Goal: Task Accomplishment & Management: Manage account settings

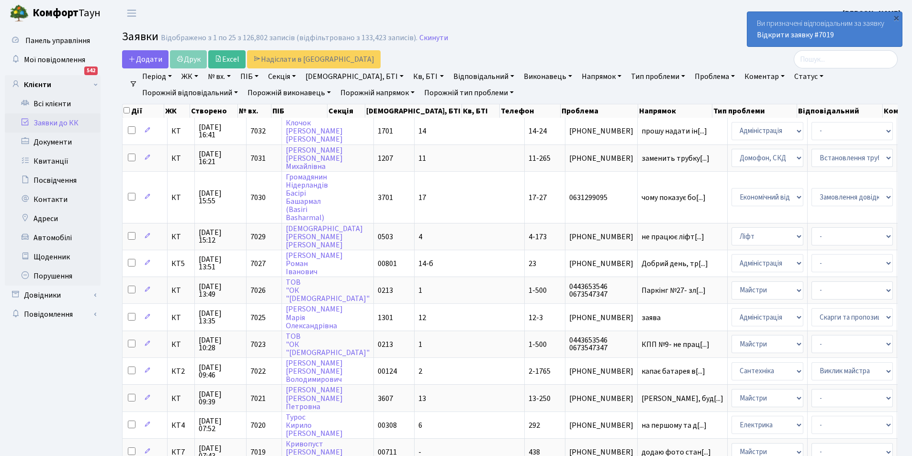
select select "25"
click at [450, 75] on link "Відповідальний" at bounding box center [484, 76] width 68 height 16
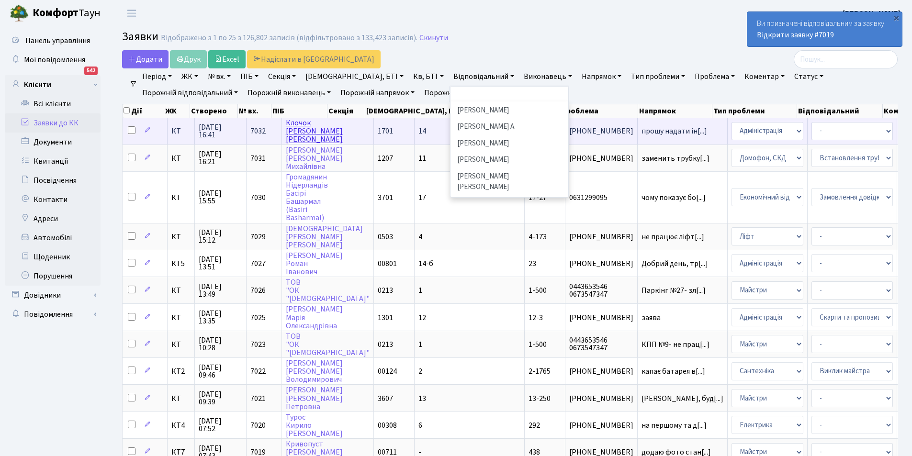
scroll to position [48, 0]
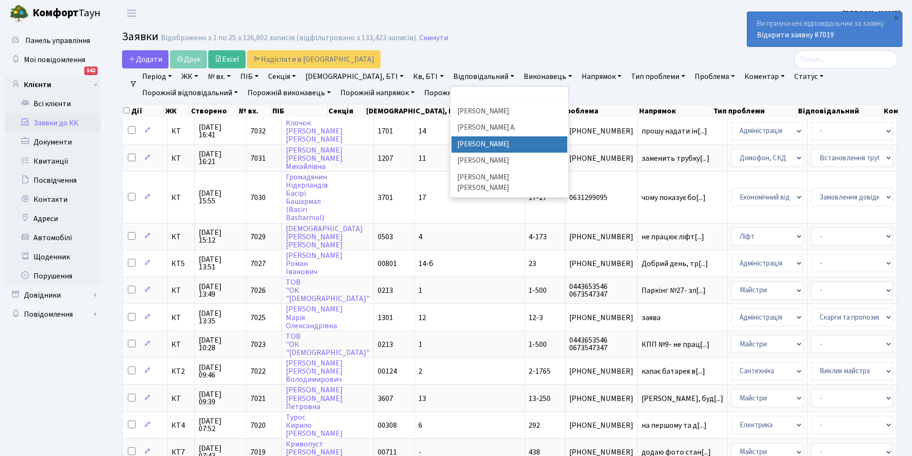
click at [53, 119] on link "Заявки до КК" at bounding box center [53, 122] width 96 height 19
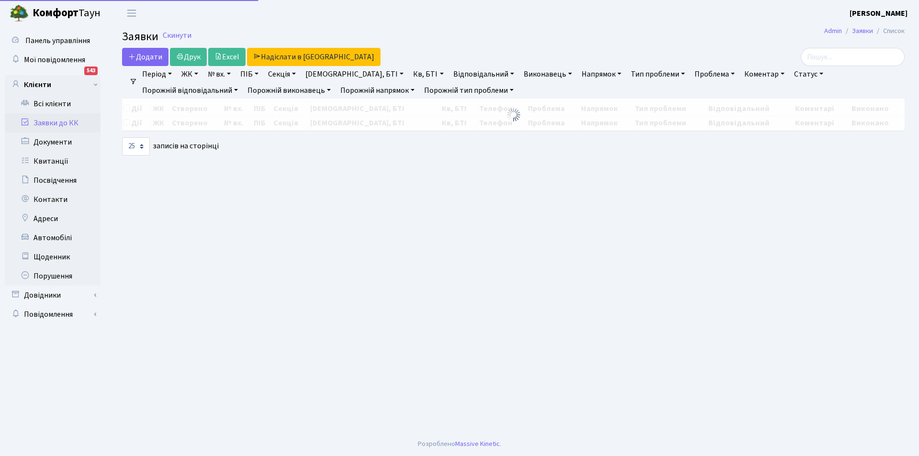
select select "25"
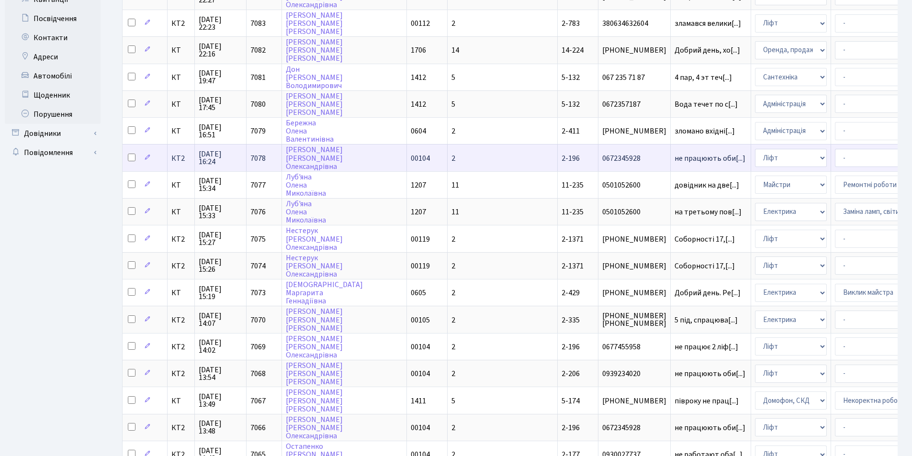
scroll to position [383, 0]
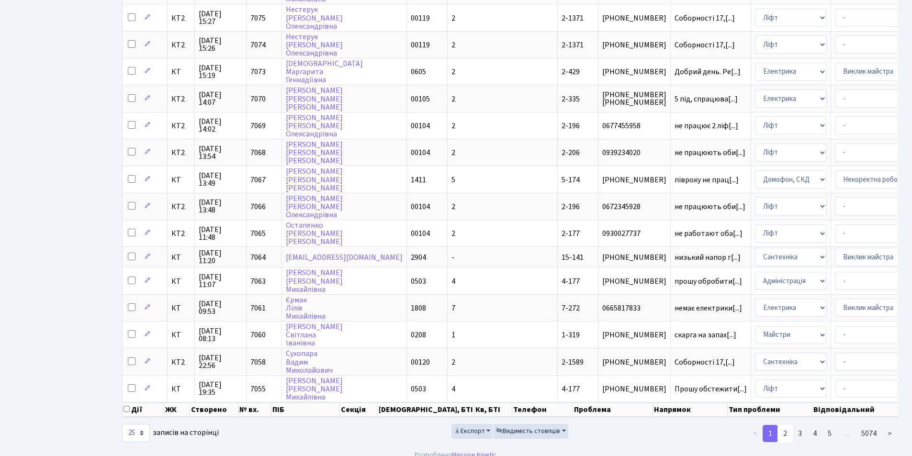
click at [785, 442] on link "2" at bounding box center [785, 433] width 15 height 17
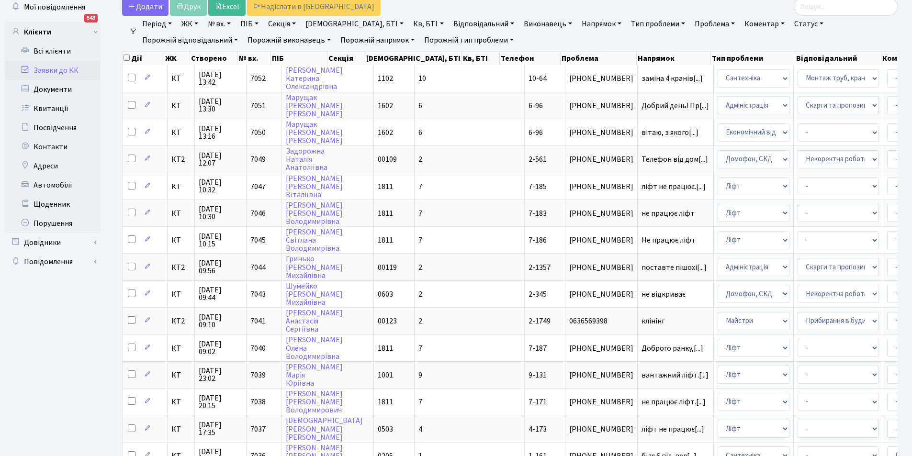
scroll to position [0, 0]
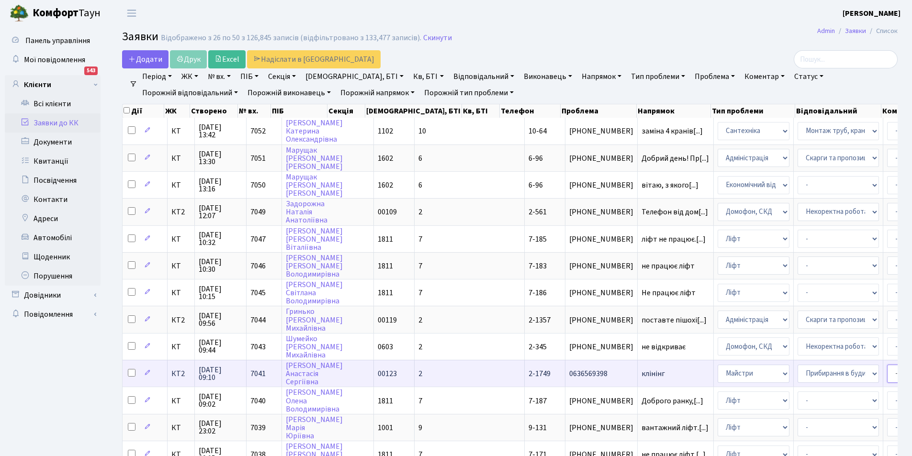
click at [887, 375] on select "- Адміністратор ЖК КТ Вижул В. В. Гордієнко Н.В. Дядюшкін Д.Ю. Кипчук Т. А. Кла…" at bounding box center [927, 374] width 81 height 18
select select "42"
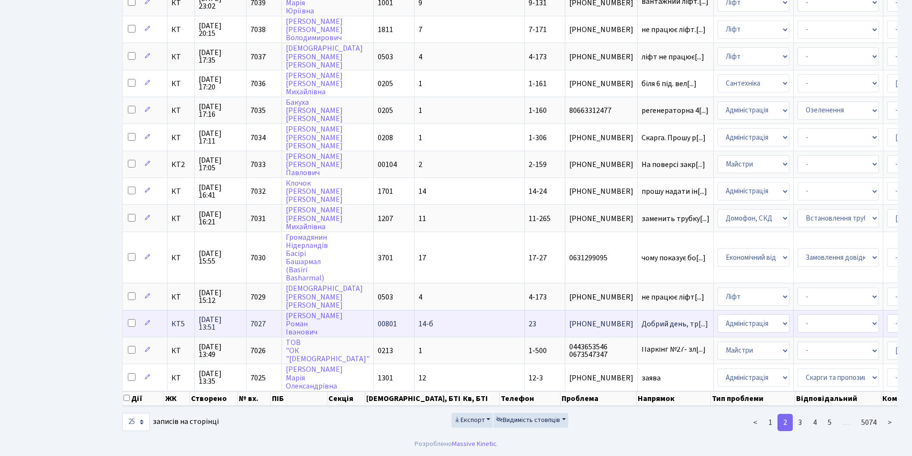
scroll to position [432, 0]
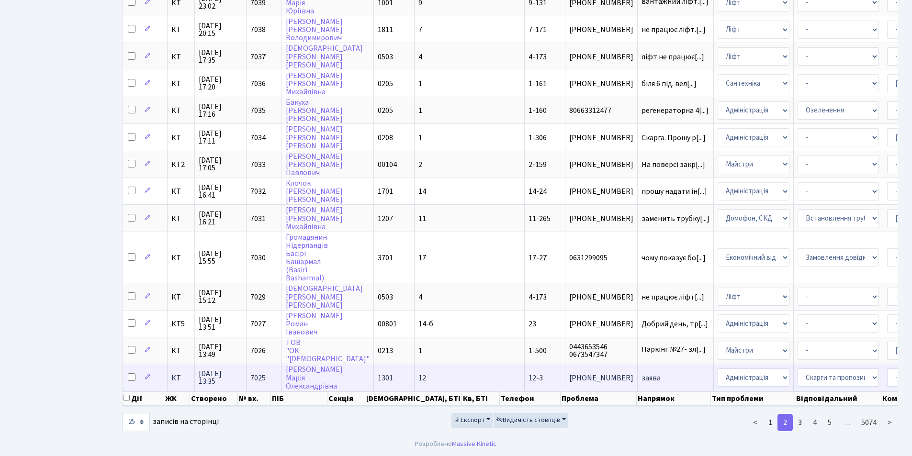
click at [638, 372] on td "заява" at bounding box center [676, 377] width 76 height 27
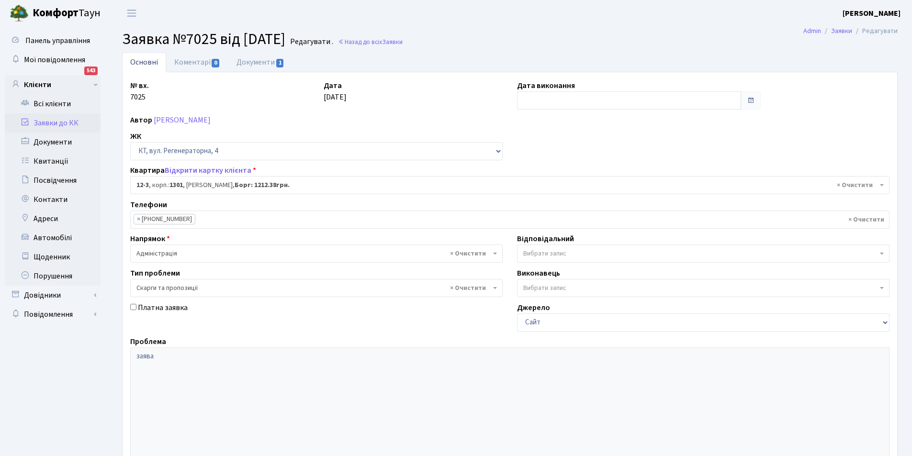
select select "7110"
select select "55"
click at [258, 60] on link "Документи 1" at bounding box center [260, 62] width 64 height 20
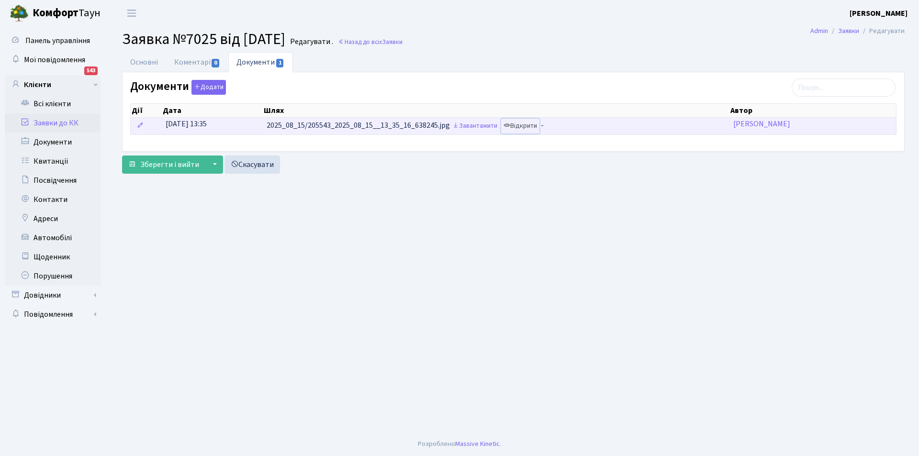
click at [531, 125] on link "Відкрити" at bounding box center [520, 126] width 38 height 15
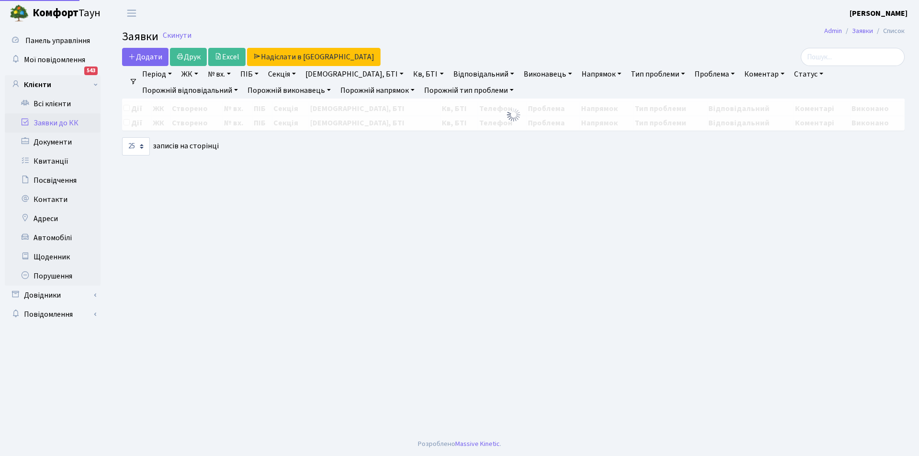
select select "25"
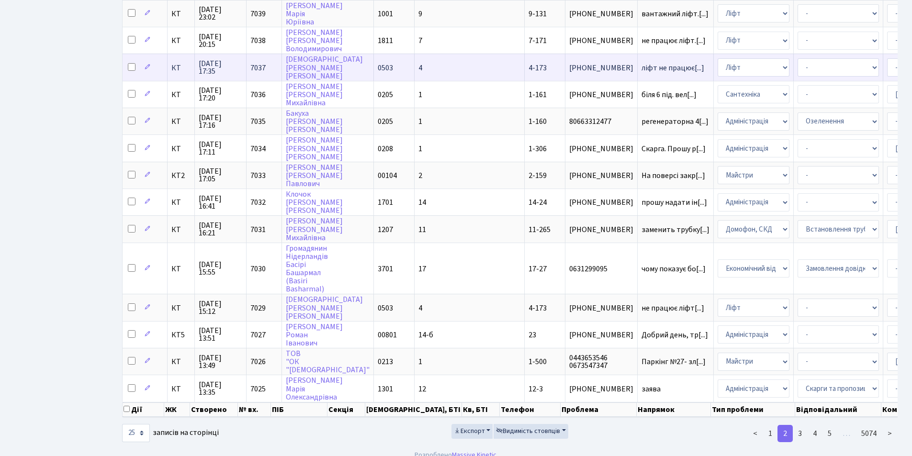
scroll to position [432, 0]
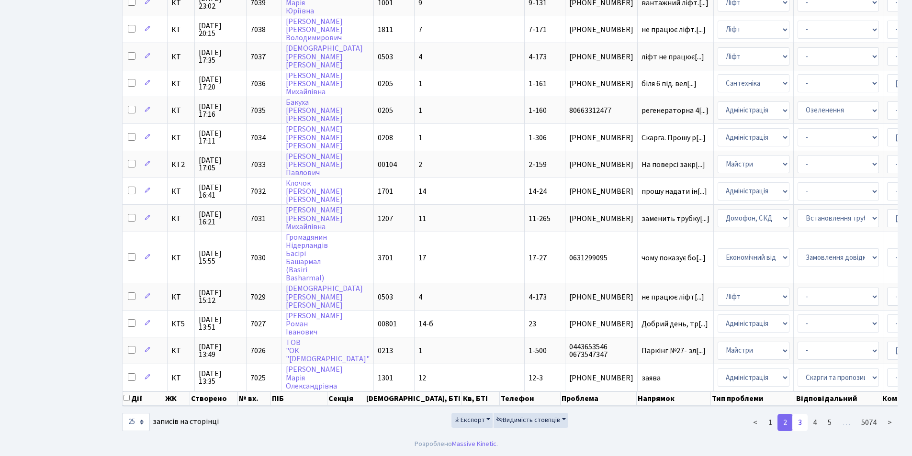
click at [804, 426] on link "3" at bounding box center [800, 422] width 15 height 17
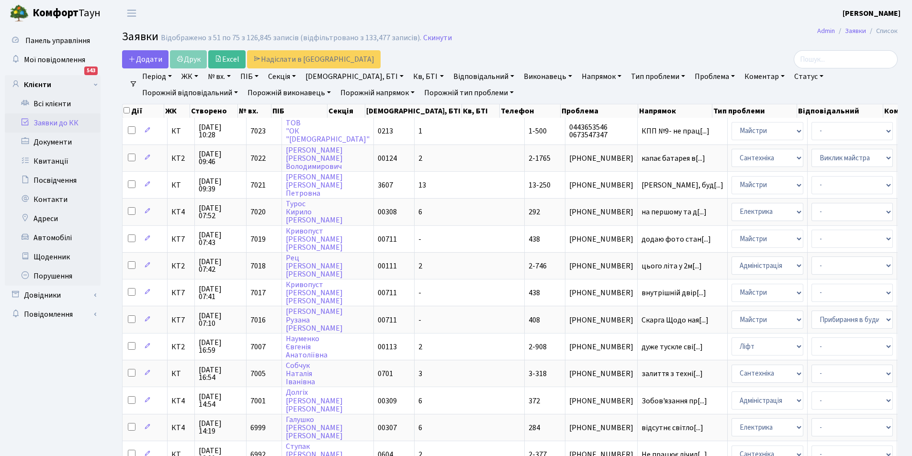
scroll to position [0, 0]
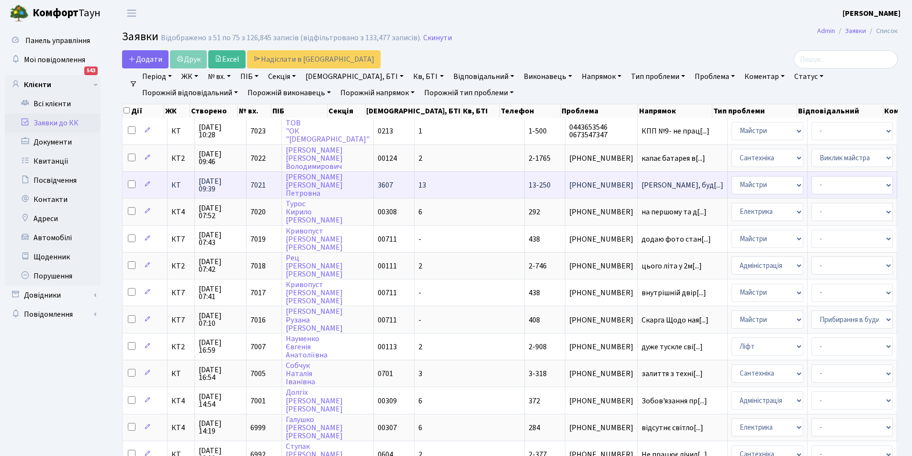
select select "26"
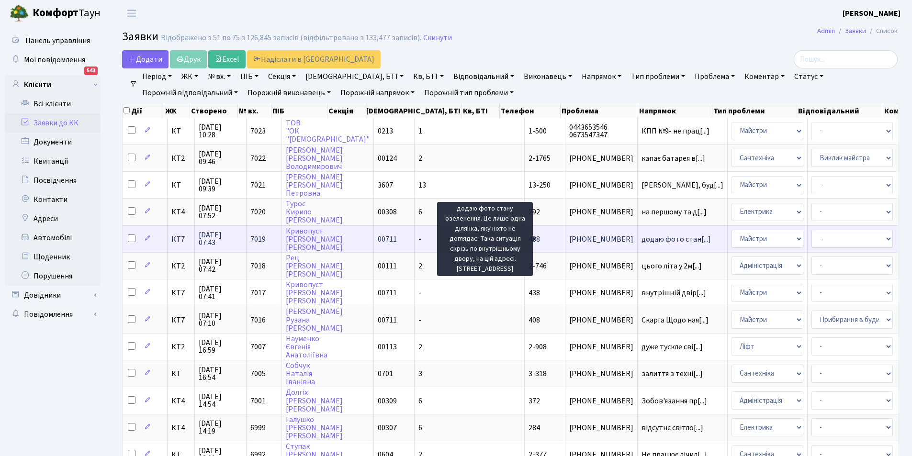
click at [642, 238] on span "додаю фото стан[...]" at bounding box center [676, 239] width 69 height 11
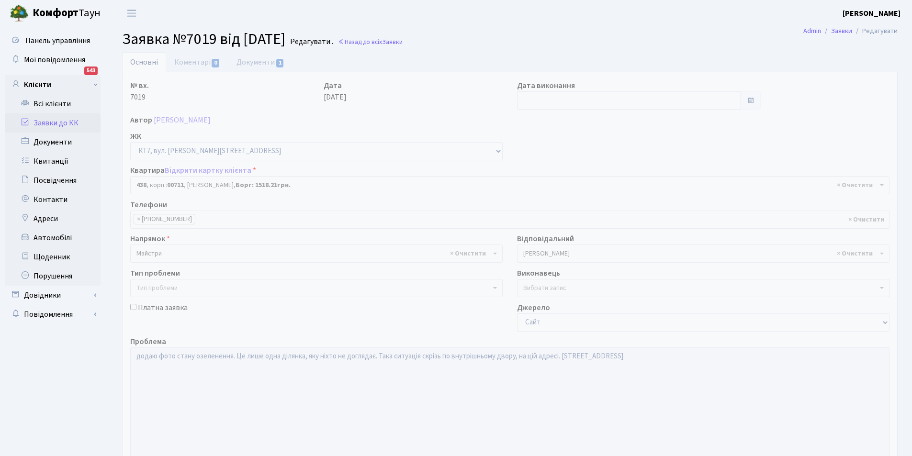
select select "19021"
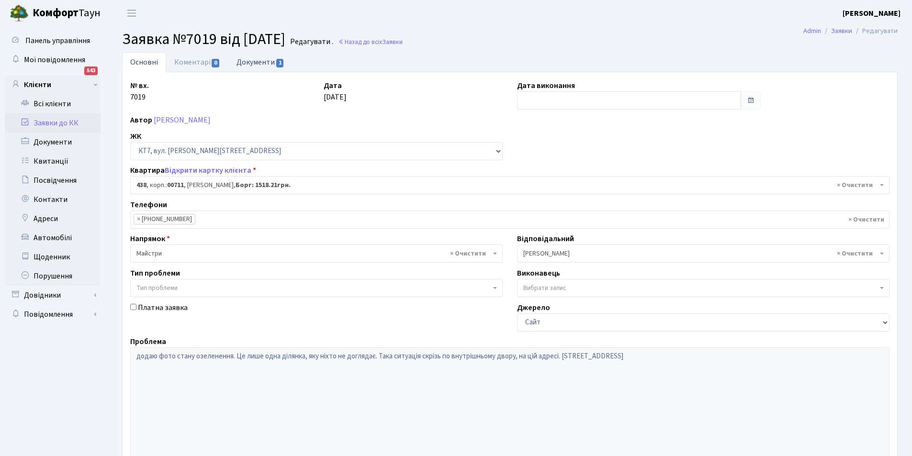
click at [259, 59] on link "Документи 1" at bounding box center [260, 62] width 64 height 20
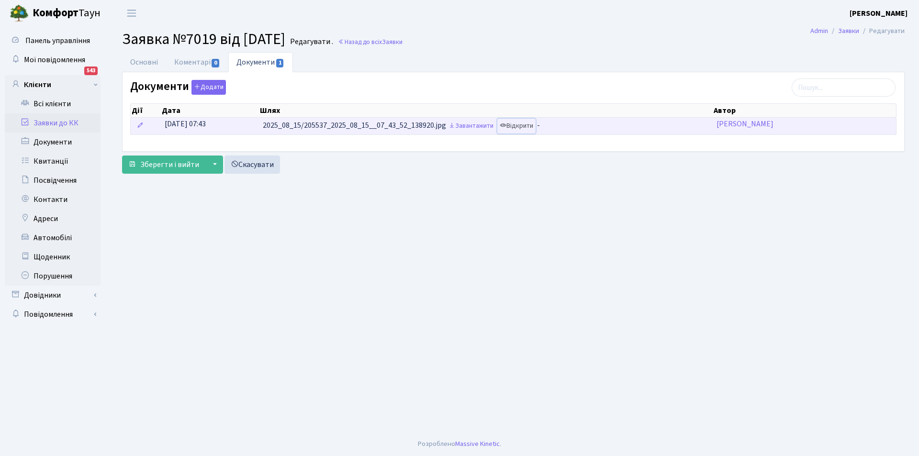
click at [534, 127] on link "Відкрити" at bounding box center [517, 126] width 38 height 15
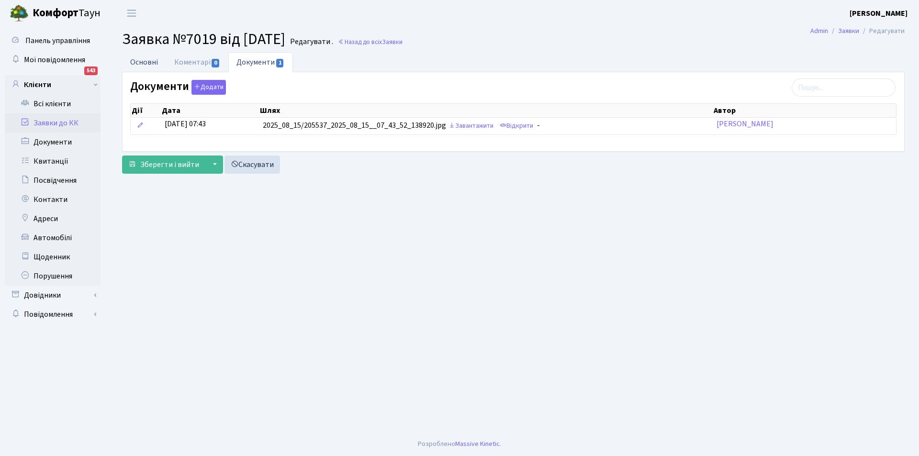
click at [134, 68] on link "Основні" at bounding box center [144, 62] width 44 height 20
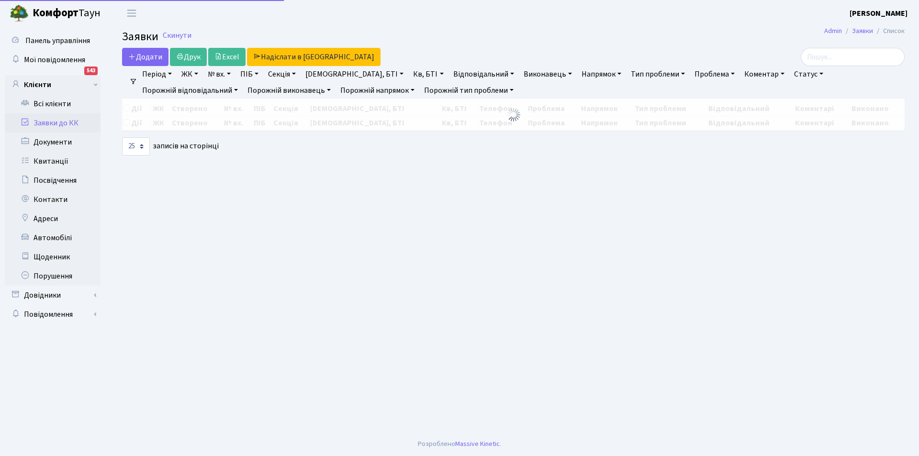
select select "25"
